Goal: Task Accomplishment & Management: Complete application form

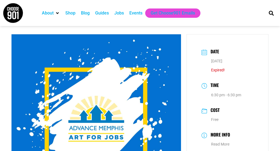
click at [120, 14] on div "Jobs" at bounding box center [119, 13] width 10 height 7
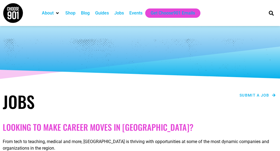
click at [265, 95] on span "Submit a job" at bounding box center [255, 95] width 30 height 4
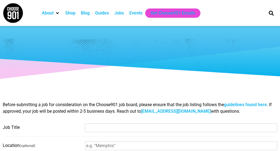
select select
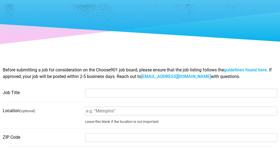
scroll to position [32, 0]
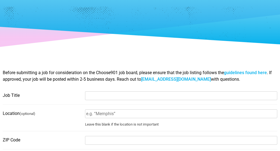
click at [140, 96] on input "Job Title" at bounding box center [181, 95] width 192 height 9
click at [87, 96] on input "Performing Artist" at bounding box center [181, 95] width 192 height 9
type input "Wolf Trap Residency- Performing Artist"
click at [99, 115] on input "Location (optional)" at bounding box center [181, 114] width 192 height 9
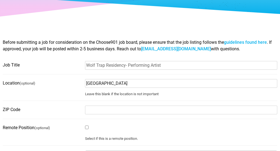
scroll to position [65, 0]
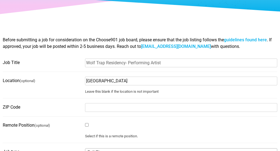
type input "Greater Memphis Area"
click at [105, 110] on input "ZIP Code" at bounding box center [181, 107] width 192 height 9
type input "38107"
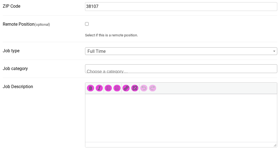
scroll to position [169, 0]
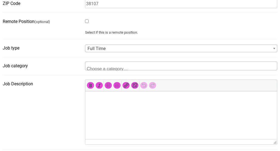
click at [111, 50] on span "Full Time" at bounding box center [181, 49] width 192 height 8
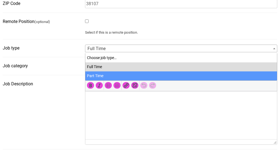
select select "81"
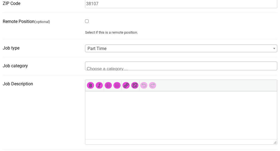
click at [107, 68] on textarea "Search" at bounding box center [113, 68] width 53 height 5
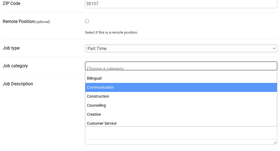
scroll to position [21, 0]
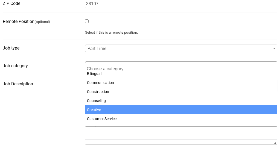
select select "98"
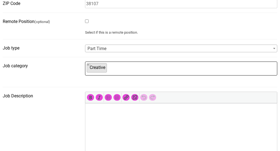
scroll to position [33, 0]
click at [99, 111] on p at bounding box center [181, 111] width 186 height 7
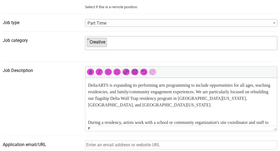
scroll to position [1, 0]
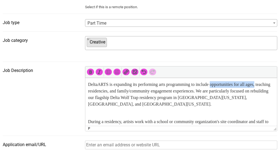
drag, startPoint x: 222, startPoint y: 85, endPoint x: 271, endPoint y: 85, distance: 49.6
click at [271, 85] on p "DeltaARTS is expanding its performing arts programming to include opportunities…" at bounding box center [181, 94] width 186 height 26
click at [110, 92] on p "DeltaARTS is expanding its performing arts programming to include performing ar…" at bounding box center [181, 94] width 186 height 26
click at [112, 92] on p "DeltaARTS is expanding its performing arts programming to include performing ar…" at bounding box center [181, 94] width 186 height 26
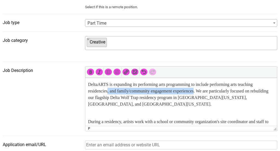
drag, startPoint x: 110, startPoint y: 93, endPoint x: 205, endPoint y: 93, distance: 95.3
click at [205, 93] on p "DeltaARTS is expanding its performing arts programming to include performing ar…" at bounding box center [181, 94] width 186 height 26
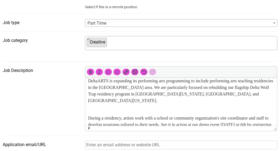
scroll to position [5, 0]
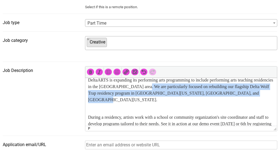
drag, startPoint x: 169, startPoint y: 87, endPoint x: 170, endPoint y: 98, distance: 10.7
click at [170, 98] on p "DeltaARTS is expanding its performing arts programming to include performing ar…" at bounding box center [181, 90] width 186 height 26
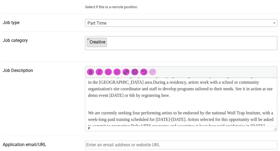
scroll to position [10, 0]
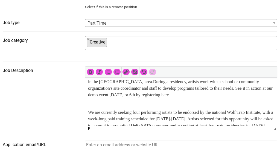
drag, startPoint x: 202, startPoint y: 96, endPoint x: 231, endPoint y: 96, distance: 28.8
click at [231, 96] on p "DeltaARTS is expanding its performing arts programming to include performing ar…" at bounding box center [181, 85] width 186 height 26
click at [201, 96] on p "DeltaARTS is expanding its performing arts programming to include performing ar…" at bounding box center [181, 85] width 186 height 26
drag, startPoint x: 201, startPoint y: 96, endPoint x: 232, endPoint y: 96, distance: 31.2
click at [232, 96] on p "DeltaARTS is expanding its performing arts programming to include performing ar…" at bounding box center [181, 85] width 186 height 26
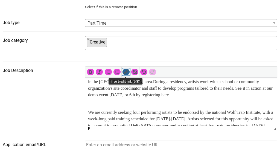
click at [126, 72] on icon "Insert/edit link (⌘K)" at bounding box center [125, 71] width 5 height 5
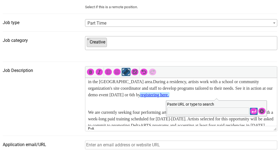
type input "https://forms.gle/MxrJ5HSL7NZSSDzr8"
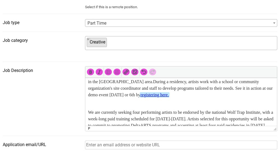
click at [114, 96] on p "DeltaARTS is expanding its performing arts programming to include performing ar…" at bounding box center [181, 85] width 186 height 26
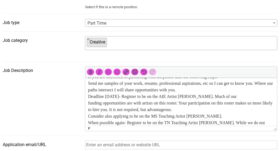
scroll to position [78, 0]
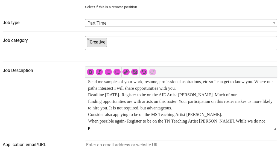
click at [102, 88] on p "If you are interested in partnering with us, please take the following steps: S…" at bounding box center [181, 101] width 186 height 72
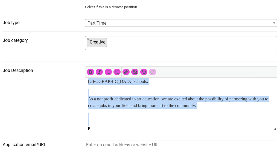
scroll to position [142, 0]
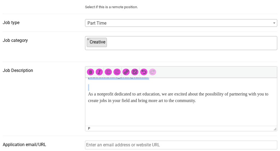
drag, startPoint x: 88, startPoint y: 88, endPoint x: 154, endPoint y: 86, distance: 66.0
click at [154, 86] on body "DeltaARTS is expanding its performing arts programming to include performing ar…" at bounding box center [181, 33] width 186 height 175
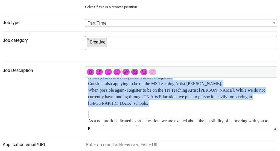
scroll to position [109, 0]
click at [117, 73] on icon "Numbered list (⌃⌥O)" at bounding box center [116, 71] width 5 height 5
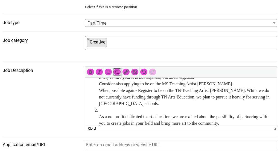
click at [129, 98] on li "If you are interested in partnering with us, please take the following steps: S…" at bounding box center [187, 71] width 176 height 72
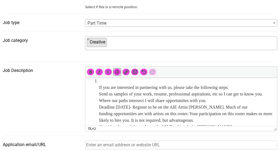
scroll to position [67, 0]
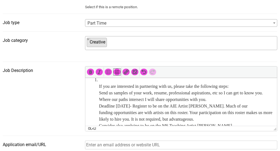
click at [99, 92] on ol "If you are interested in partnering with us, please take the following steps: S…" at bounding box center [181, 123] width 186 height 92
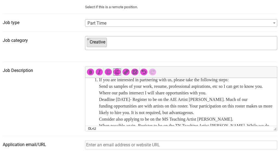
click at [237, 93] on li "If you are interested in partnering with us, please take the following steps: S…" at bounding box center [187, 110] width 176 height 66
click at [161, 100] on li "If you are interested in partnering with us, please take the following steps: S…" at bounding box center [187, 110] width 176 height 66
click at [99, 107] on li "If you are interested in partnering with us, please take the following steps: S…" at bounding box center [187, 110] width 176 height 66
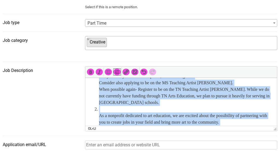
scroll to position [131, 0]
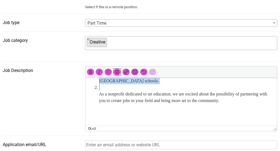
drag, startPoint x: 99, startPoint y: 107, endPoint x: 146, endPoint y: 90, distance: 50.5
click at [146, 90] on ol "If you are interested in partnering with us, please take the following steps: S…" at bounding box center [181, 61] width 186 height 85
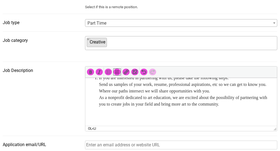
scroll to position [67, 0]
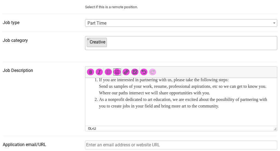
click at [145, 91] on li "If you are interested in partnering with us, please take the following steps: S…" at bounding box center [187, 87] width 176 height 20
click at [117, 72] on icon "Numbered list (⌃⌥O)" at bounding box center [116, 71] width 5 height 5
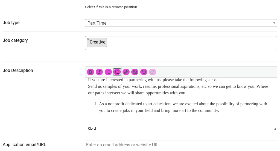
click at [110, 105] on body "DeltaARTS is expanding its performing arts programming to include performing ar…" at bounding box center [181, 73] width 186 height 116
click at [118, 73] on icon "Numbered list (⌃⌥O)" at bounding box center [116, 71] width 5 height 5
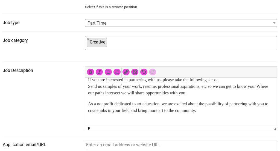
click at [112, 96] on p "If you are interested in partnering with us, please take the following steps: S…" at bounding box center [181, 87] width 186 height 20
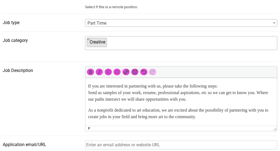
scroll to position [61, 0]
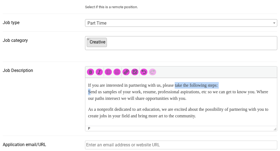
drag, startPoint x: 184, startPoint y: 91, endPoint x: 91, endPoint y: 98, distance: 93.9
click at [91, 98] on p "If you are interested in partnering with us, please take the following steps: S…" at bounding box center [181, 92] width 186 height 20
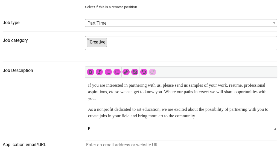
click at [147, 101] on p "If you are interested in partnering with us, please s end us samples of your wo…" at bounding box center [181, 92] width 186 height 20
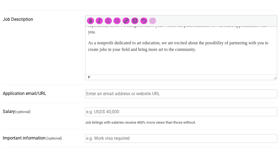
scroll to position [248, 0]
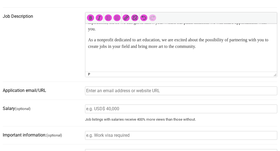
click at [142, 93] on input "Application email/URL" at bounding box center [181, 91] width 192 height 9
type input "wolftrap@deltaarts.org"
click at [136, 109] on input "Salary (optional)" at bounding box center [181, 109] width 192 height 9
type input "4"
click at [137, 122] on small "Job listings with salaries receive 400% more views than those without." at bounding box center [181, 119] width 192 height 4
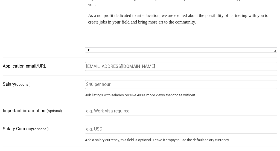
scroll to position [276, 0]
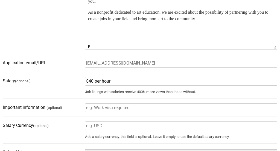
click at [89, 83] on input "$40 per hour" at bounding box center [181, 81] width 192 height 9
click at [87, 83] on input "$40 per hour" at bounding box center [181, 81] width 192 height 9
click at [90, 83] on input "$40 per hour" at bounding box center [181, 81] width 192 height 9
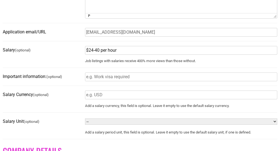
scroll to position [308, 0]
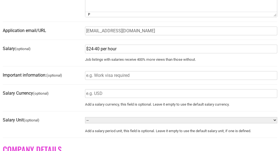
click at [101, 51] on input "$24-40 per hour" at bounding box center [181, 49] width 192 height 9
click at [104, 64] on fieldset "Salary (optional) $24-44 per hour Job listings with salaries receive 400% more …" at bounding box center [140, 55] width 275 height 22
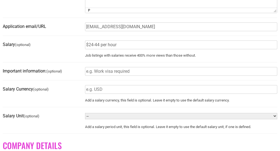
scroll to position [313, 0]
click at [97, 47] on input "$24-44 per hour" at bounding box center [181, 44] width 192 height 9
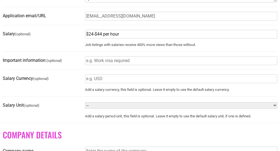
scroll to position [325, 0]
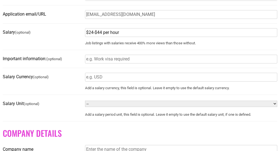
type input "$24-$44 per hour"
click at [102, 62] on input "Important information: (optional)" at bounding box center [181, 59] width 192 height 9
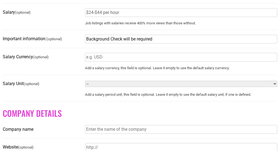
scroll to position [346, 0]
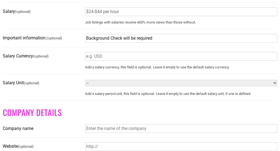
type input "Background Check will be required"
click at [95, 85] on select "-- Year Month Week Day Hour" at bounding box center [181, 83] width 192 height 6
select select "HOUR"
click at [85, 82] on select "-- Year Month Week Day Hour" at bounding box center [181, 83] width 192 height 6
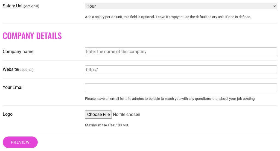
scroll to position [424, 0]
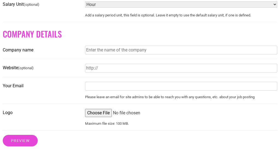
click at [102, 54] on input "Company name" at bounding box center [181, 50] width 192 height 9
type input "DeltaARTS"
click at [100, 72] on input "Website (optional)" at bounding box center [181, 68] width 192 height 9
click at [128, 72] on input "Website (optional)" at bounding box center [181, 68] width 192 height 9
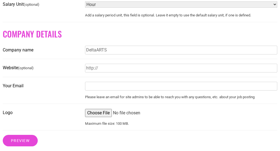
click at [128, 72] on input "Website (optional)" at bounding box center [181, 68] width 192 height 9
paste input "https://www.deltaarts.org/services-1-1"
type input "https://www.deltaarts.org/services-1-1"
click at [123, 84] on input "Your Email" at bounding box center [181, 86] width 192 height 9
type input "w"
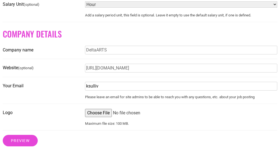
type input "ksullivan@deltaarts.org"
click at [108, 116] on input "Logo" at bounding box center [181, 113] width 192 height 8
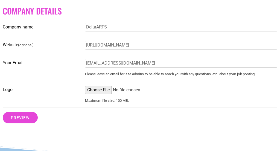
scroll to position [451, 0]
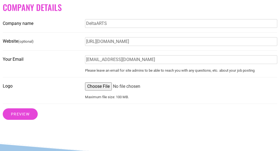
click at [103, 90] on input "Logo" at bounding box center [181, 86] width 192 height 8
type input "C:\fakepath\WT_Institute_Delta_4C (1).jpg"
click at [22, 117] on input "Preview" at bounding box center [20, 113] width 35 height 11
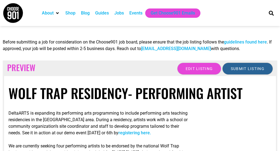
click at [253, 72] on input "Submit Listing" at bounding box center [248, 69] width 51 height 12
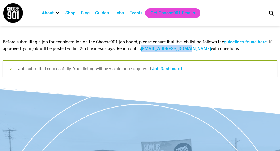
drag, startPoint x: 203, startPoint y: 50, endPoint x: 152, endPoint y: 51, distance: 51.2
click at [152, 51] on span "Before submitting a job for consideration on the Choose901 job board, please en…" at bounding box center [137, 45] width 269 height 12
copy link "[EMAIL_ADDRESS][DOMAIN_NAME]"
